Goal: Task Accomplishment & Management: Manage account settings

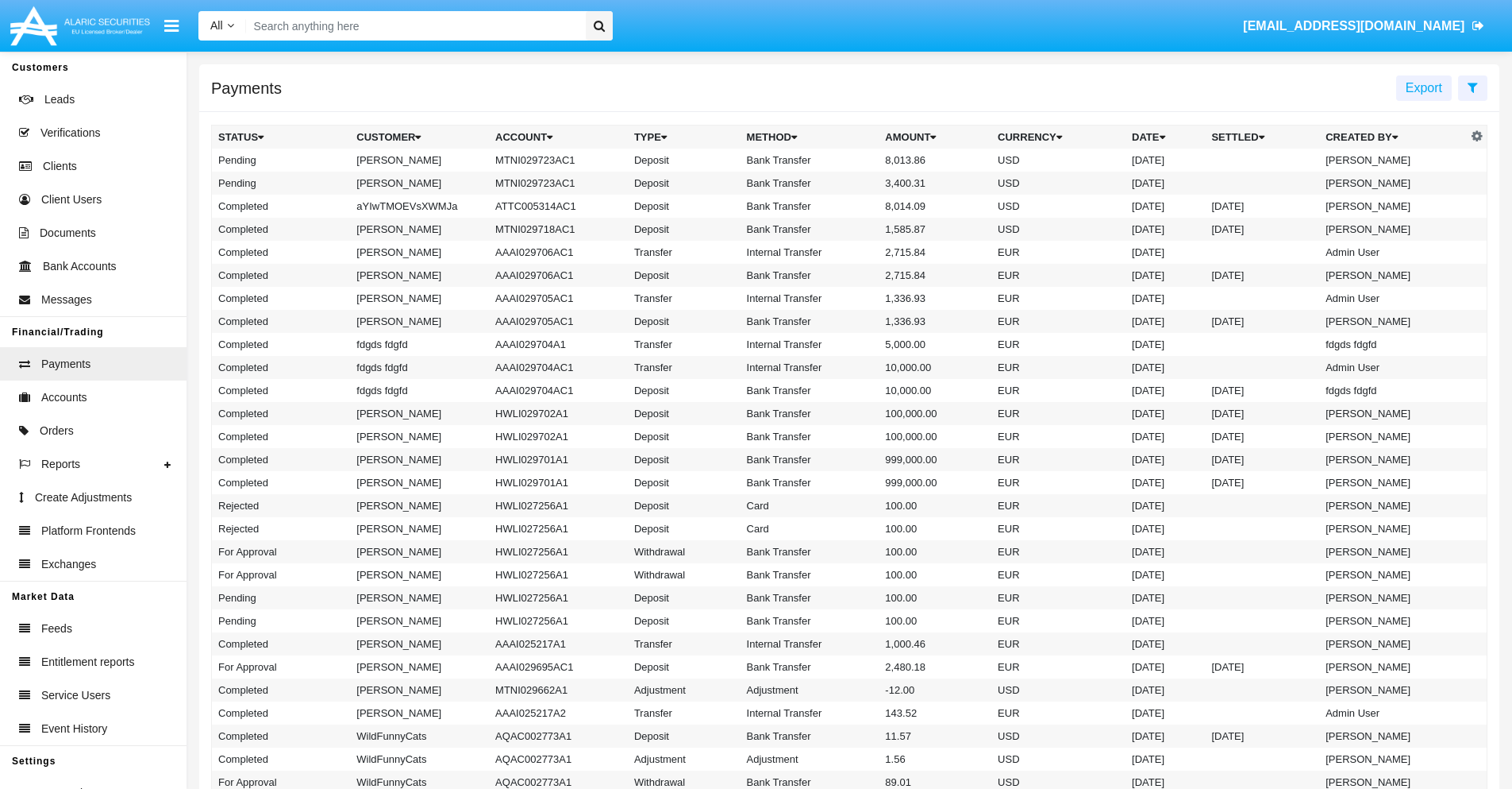
click at [1473, 87] on icon at bounding box center [1473, 87] width 11 height 13
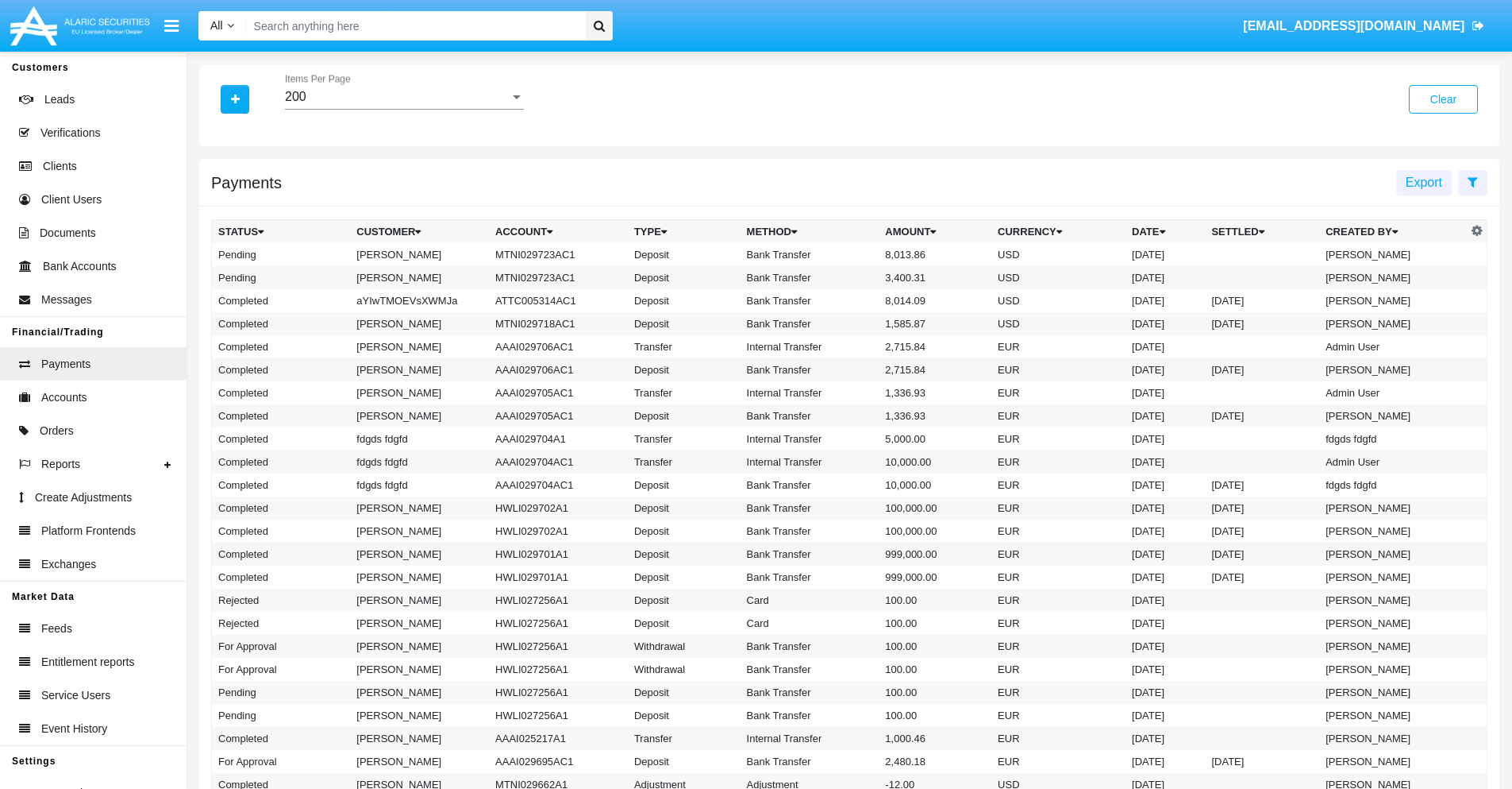
click at [404, 96] on div "200" at bounding box center [397, 96] width 225 height 15
click at [404, 109] on span "10" at bounding box center [404, 108] width 239 height 38
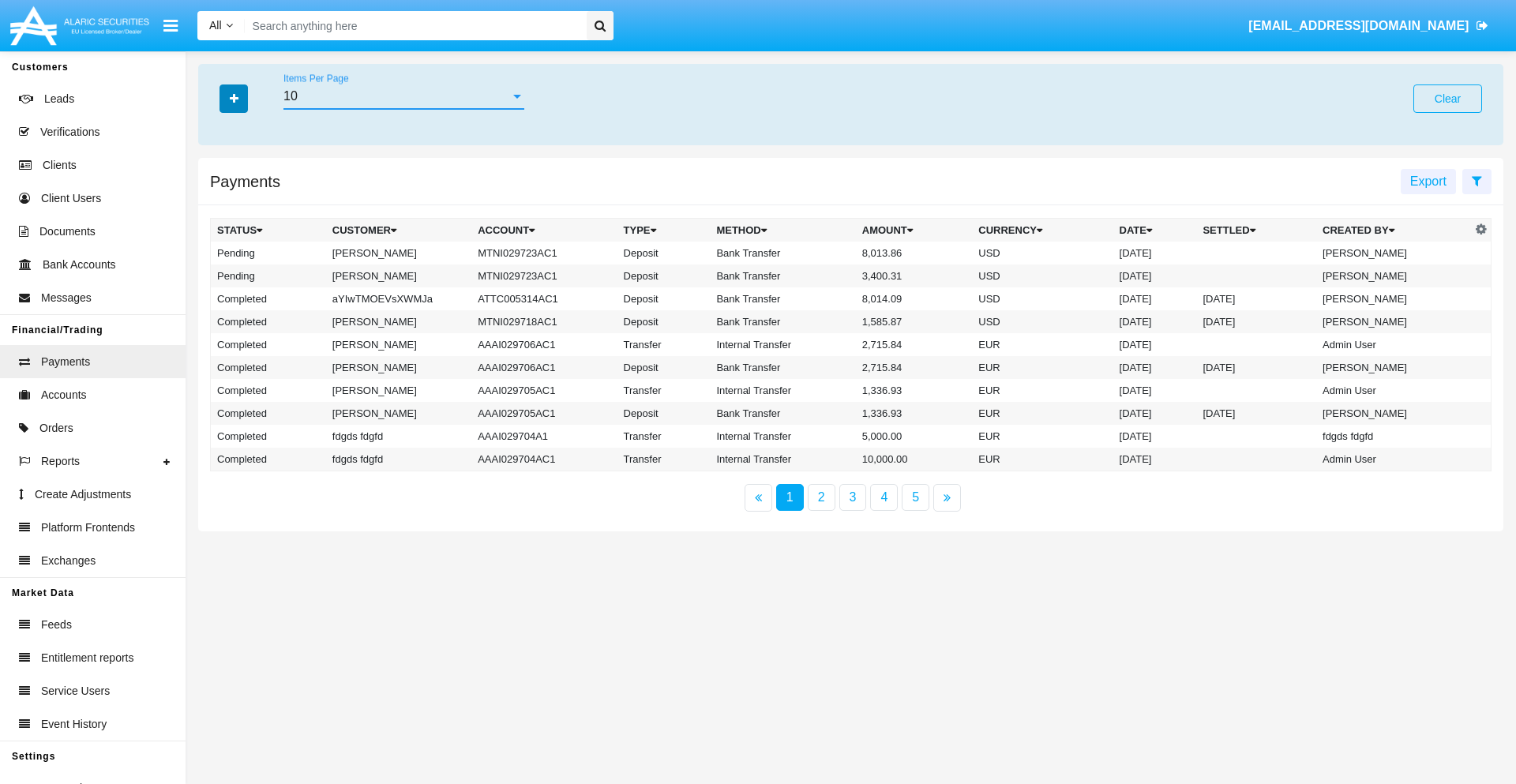
click at [233, 98] on icon "button" at bounding box center [233, 98] width 9 height 11
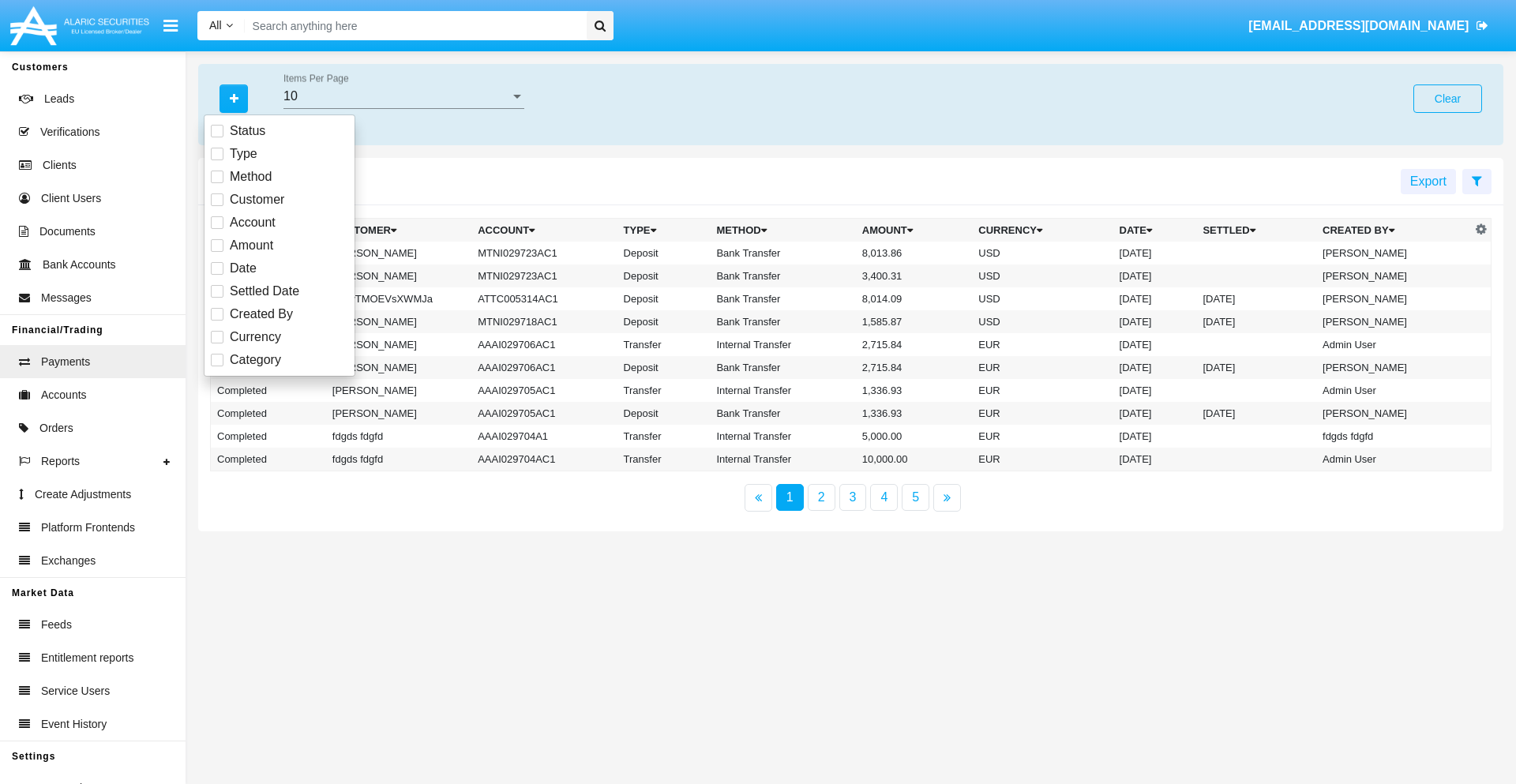
click at [247, 131] on span "Status" at bounding box center [247, 132] width 36 height 19
click at [217, 137] on input "Status" at bounding box center [216, 137] width 1 height 1
checkbox input "true"
click at [233, 98] on icon "button" at bounding box center [233, 98] width 9 height 11
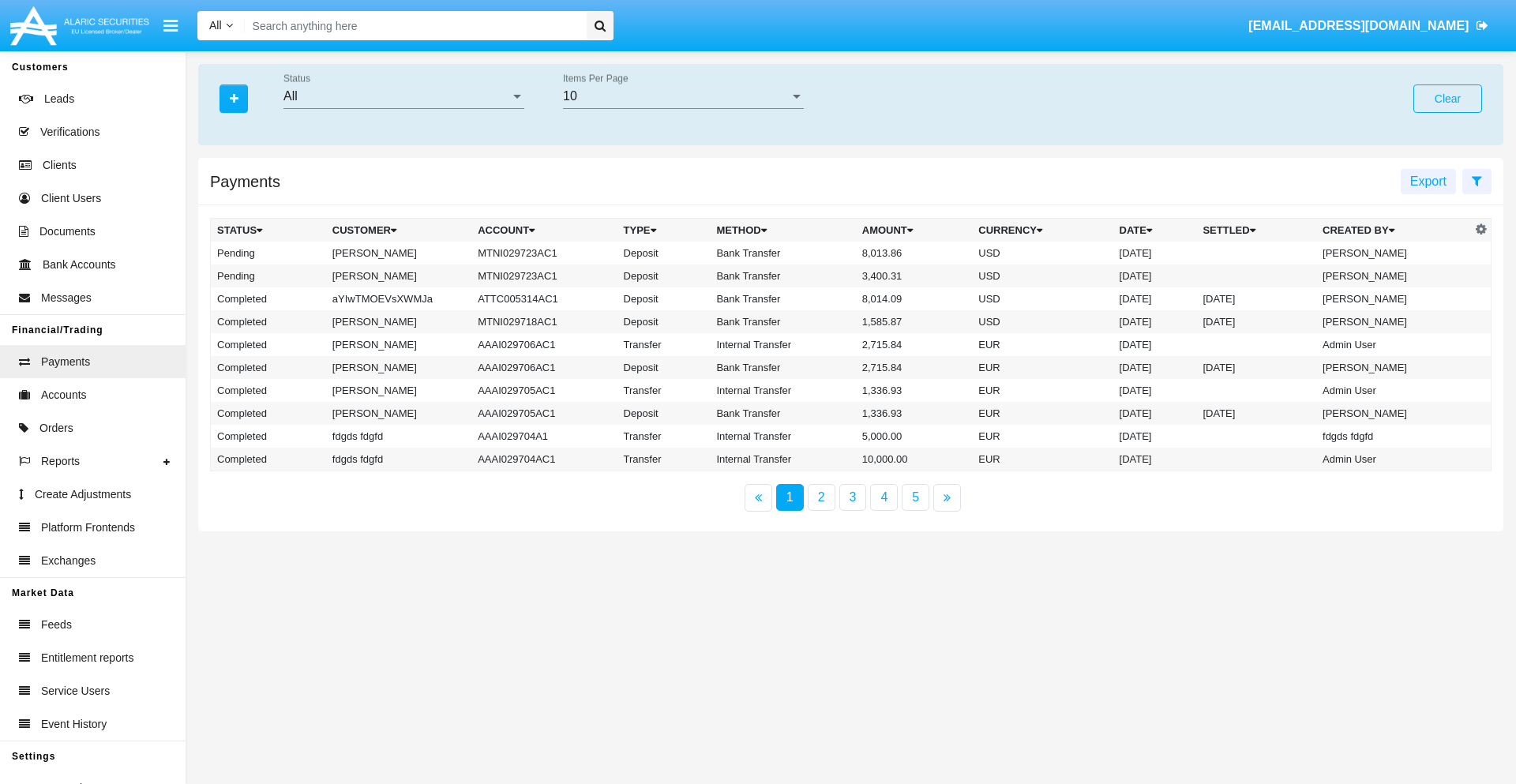
click at [404, 96] on div "All" at bounding box center [397, 96] width 227 height 15
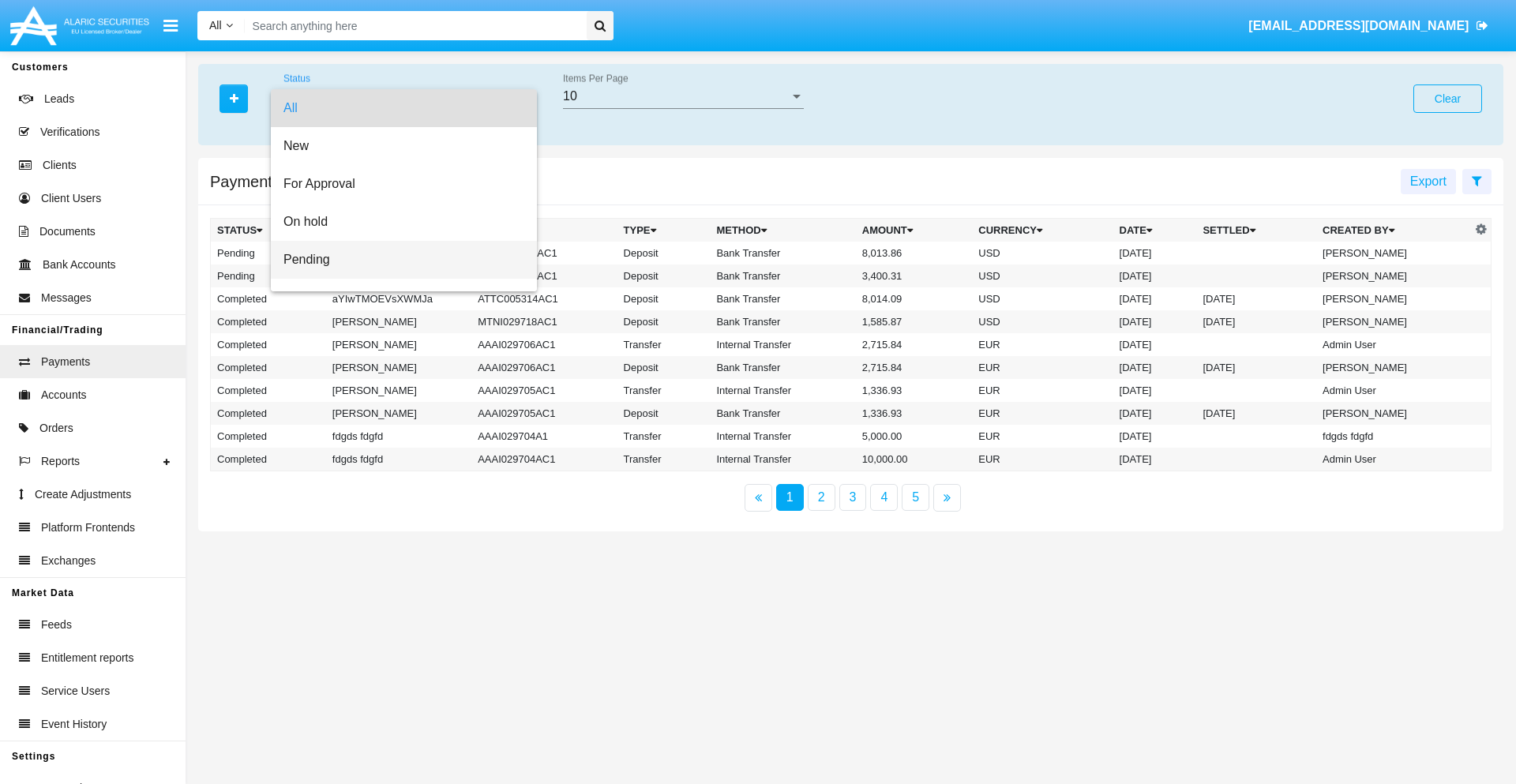
click at [397, 259] on span "Pending" at bounding box center [404, 259] width 241 height 38
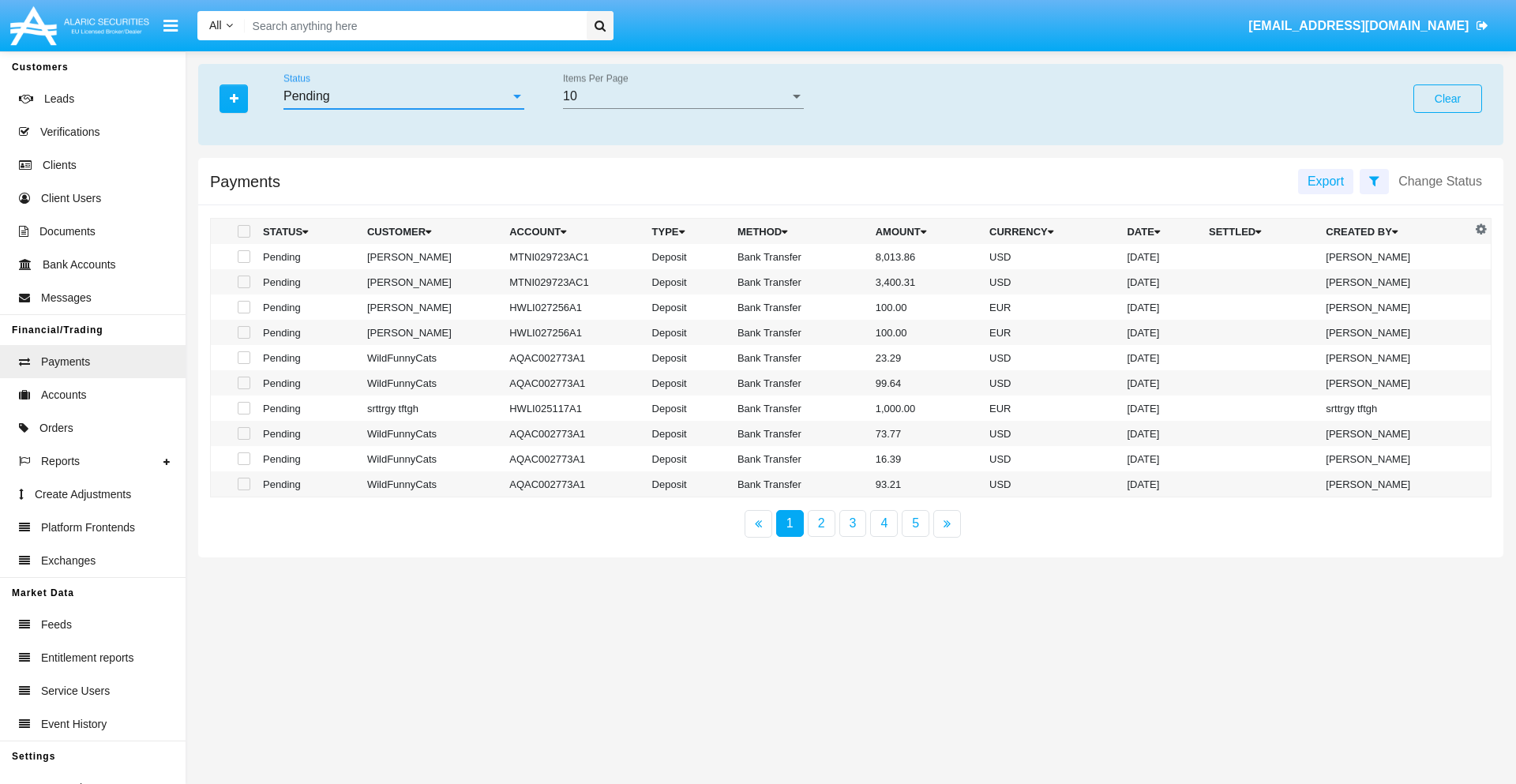
click at [242, 231] on span at bounding box center [243, 230] width 13 height 13
click at [243, 237] on input "checkbox" at bounding box center [243, 237] width 1 height 1
checkbox input "true"
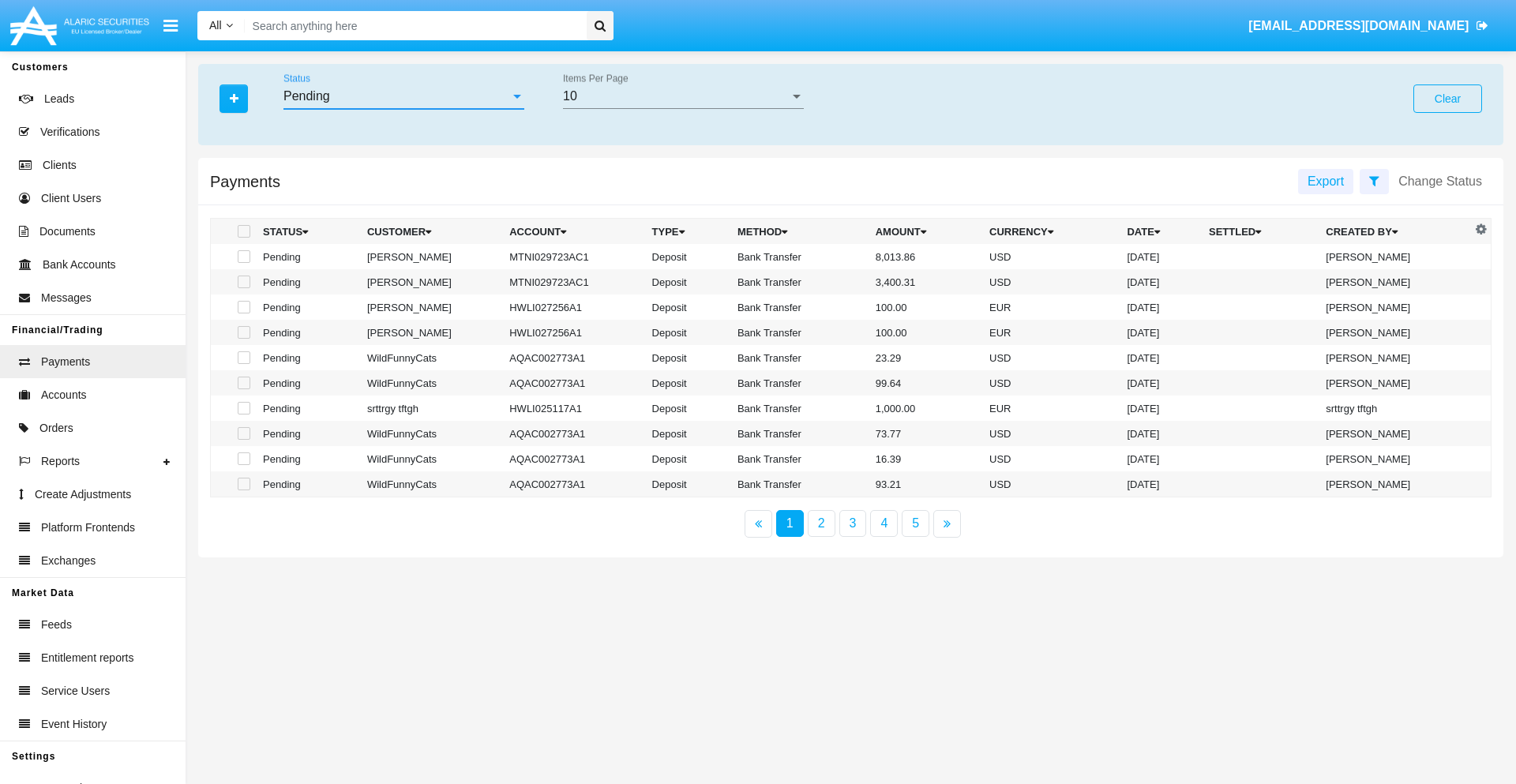
checkbox input "true"
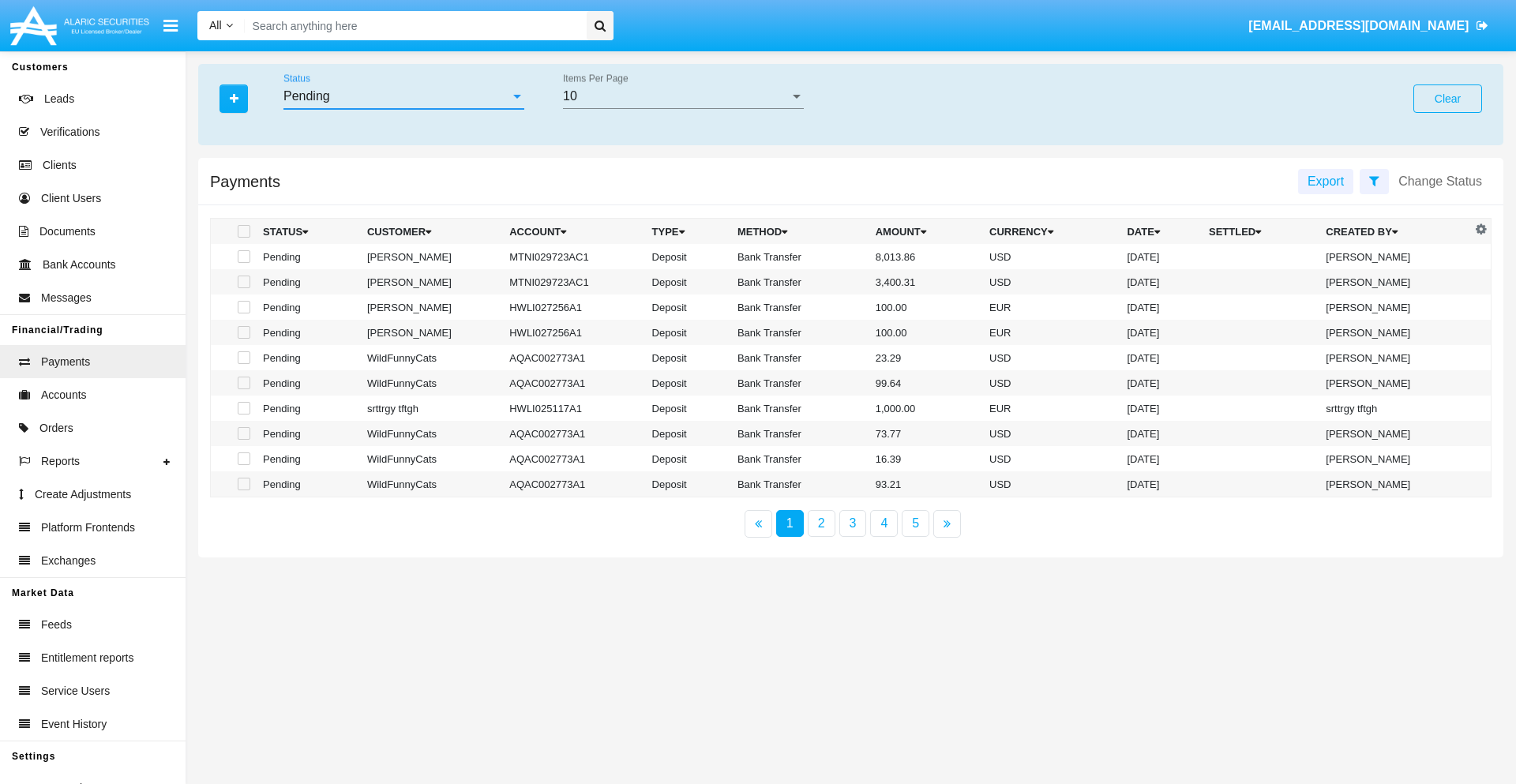
checkbox input "true"
